Goal: Task Accomplishment & Management: Use online tool/utility

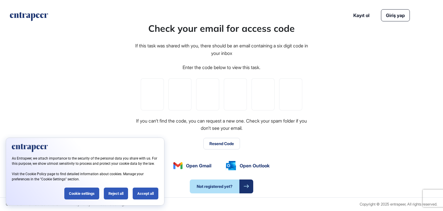
type input "*"
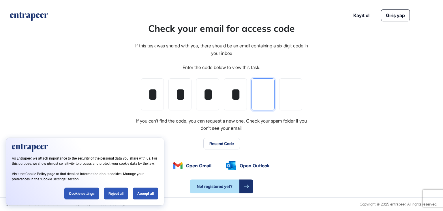
type input "*"
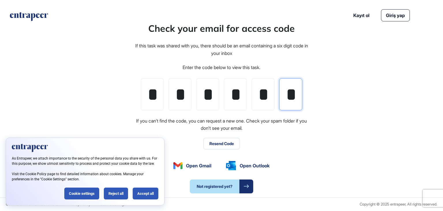
scroll to position [0, 1]
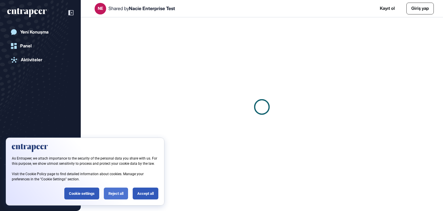
click at [124, 192] on div "Reject all" at bounding box center [116, 193] width 24 height 12
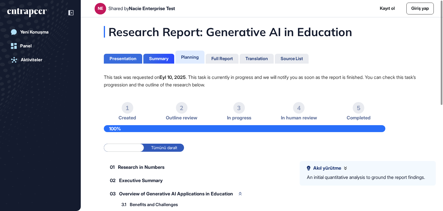
click at [127, 60] on div "Presentation" at bounding box center [123, 58] width 27 height 5
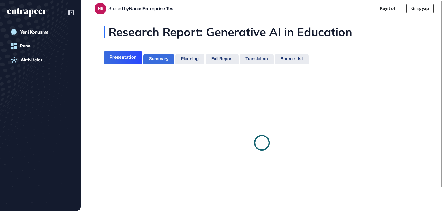
scroll to position [3, 0]
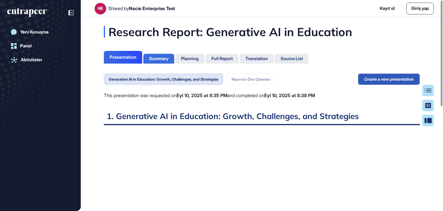
scroll to position [182, 1]
click at [156, 58] on div "Summary" at bounding box center [158, 58] width 19 height 5
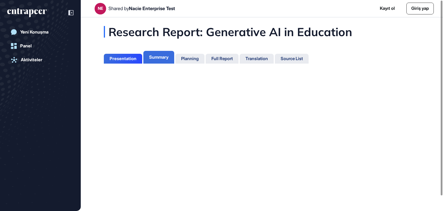
scroll to position [3, 0]
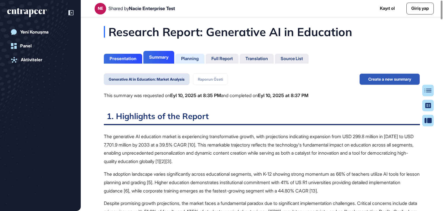
scroll to position [3, 0]
click at [195, 58] on div "Planning" at bounding box center [190, 58] width 18 height 5
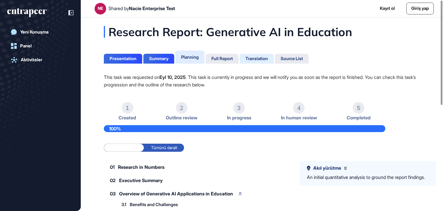
click at [264, 61] on div "Translation" at bounding box center [257, 59] width 34 height 10
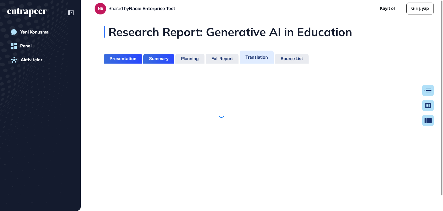
scroll to position [3, 0]
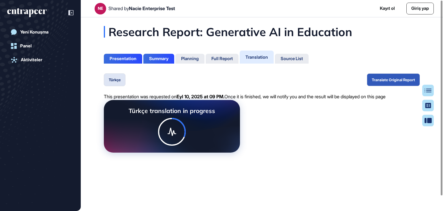
click at [295, 59] on div "Source List" at bounding box center [292, 58] width 22 height 5
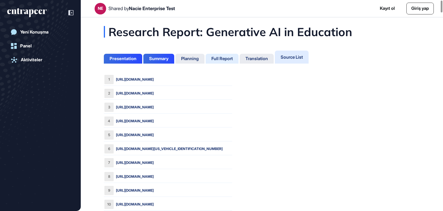
click at [229, 60] on div "Full Report" at bounding box center [222, 58] width 21 height 5
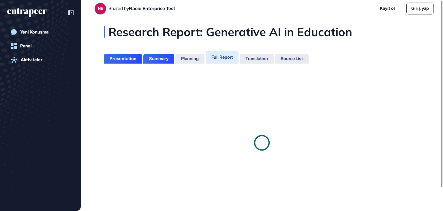
scroll to position [3, 0]
